Goal: Book appointment/travel/reservation

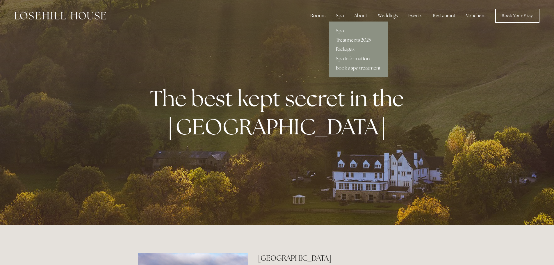
click at [341, 16] on div "Spa" at bounding box center [339, 16] width 17 height 12
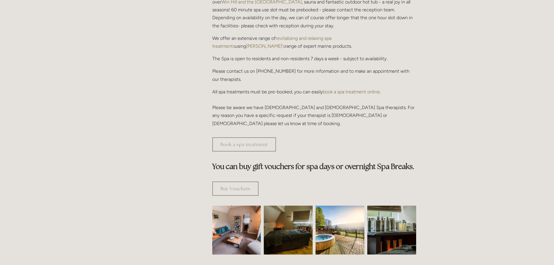
scroll to position [262, 0]
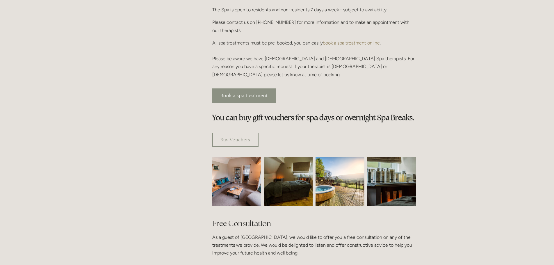
click at [249, 88] on link "Book a spa treatment" at bounding box center [244, 95] width 64 height 14
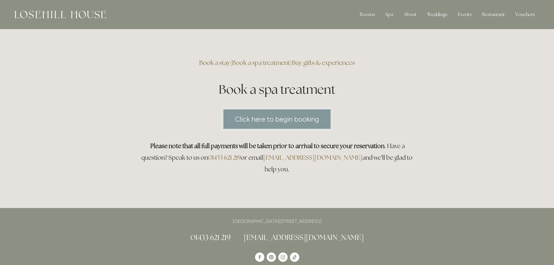
click at [271, 120] on link "Click here to begin booking" at bounding box center [277, 119] width 110 height 22
click at [338, 217] on p "[GEOGRAPHIC_DATA][STREET_ADDRESS]" at bounding box center [277, 221] width 278 height 8
drag, startPoint x: 325, startPoint y: 208, endPoint x: 342, endPoint y: 207, distance: 16.9
click at [342, 217] on p "[GEOGRAPHIC_DATA][STREET_ADDRESS]" at bounding box center [277, 221] width 278 height 8
copy p "S33 6AF"
